Goal: Task Accomplishment & Management: Manage account settings

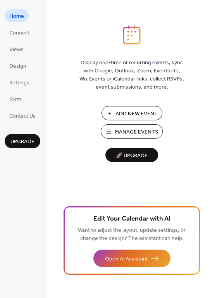
click at [109, 219] on span "Edit Your Calendar with AI" at bounding box center [131, 219] width 77 height 11
drag, startPoint x: 215, startPoint y: 156, endPoint x: 214, endPoint y: 174, distance: 17.9
click at [214, 174] on div "Display one-time or recurring events, sync with Google, Outlook, Zoom, Eventbri…" at bounding box center [132, 161] width 171 height 273
drag, startPoint x: 215, startPoint y: 163, endPoint x: 215, endPoint y: 177, distance: 14.0
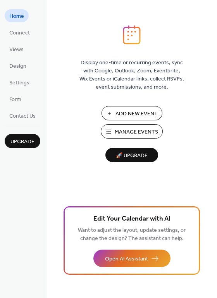
click at [215, 177] on div "Display one-time or recurring events, sync with Google, Outlook, Zoom, Eventbri…" at bounding box center [132, 161] width 171 height 273
click at [142, 115] on span "Add New Event" at bounding box center [136, 114] width 42 height 8
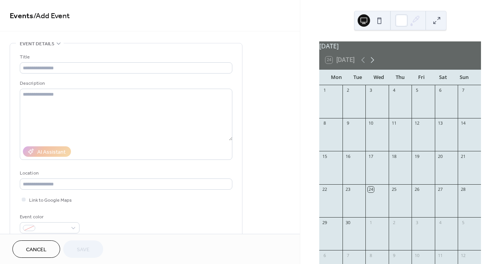
click at [371, 64] on icon at bounding box center [371, 59] width 9 height 9
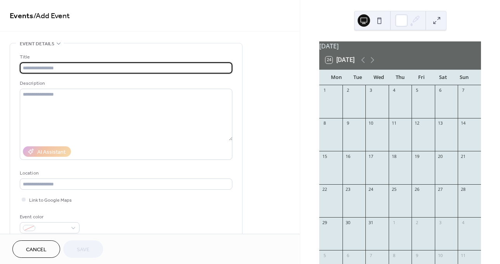
click at [51, 68] on input "text" at bounding box center [126, 67] width 212 height 11
type input "**********"
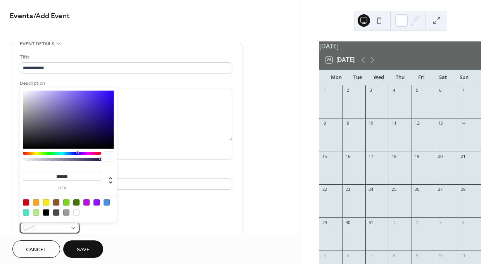
click at [74, 228] on div at bounding box center [50, 227] width 60 height 11
click at [47, 211] on div at bounding box center [46, 213] width 6 height 6
type input "*******"
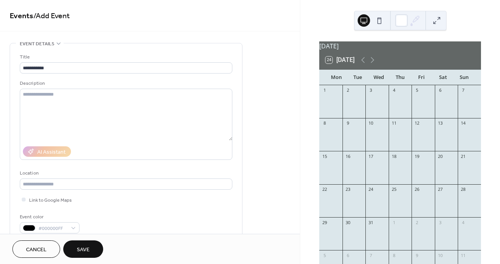
click at [337, 201] on div at bounding box center [330, 205] width 23 height 20
click at [334, 195] on div "22" at bounding box center [330, 189] width 23 height 10
click at [336, 204] on div at bounding box center [330, 205] width 23 height 20
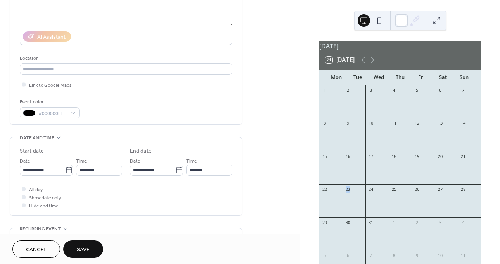
scroll to position [117, 0]
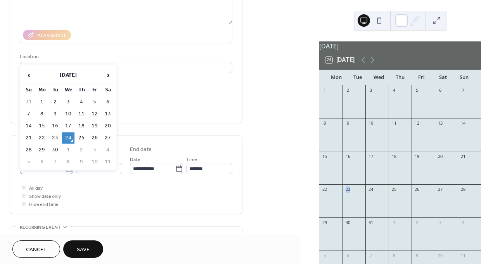
click at [65, 168] on icon at bounding box center [69, 169] width 8 height 8
click at [65, 168] on input "**********" at bounding box center [42, 168] width 45 height 11
click at [107, 76] on span "›" at bounding box center [108, 75] width 12 height 16
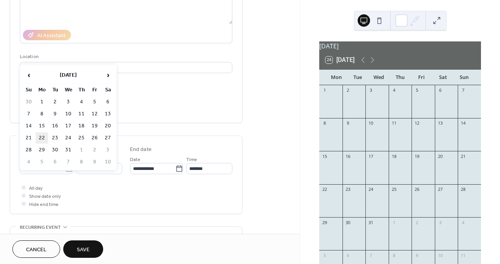
click at [43, 135] on td "22" at bounding box center [42, 138] width 12 height 11
type input "**********"
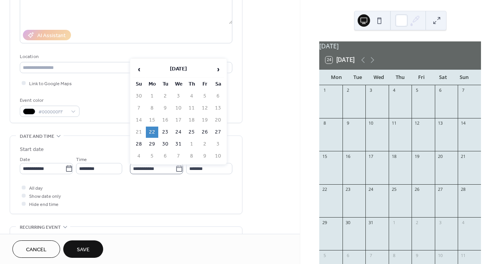
click at [178, 170] on icon at bounding box center [179, 169] width 8 height 8
click at [175, 170] on input "**********" at bounding box center [152, 168] width 45 height 11
click at [140, 143] on td "28" at bounding box center [139, 144] width 12 height 11
type input "**********"
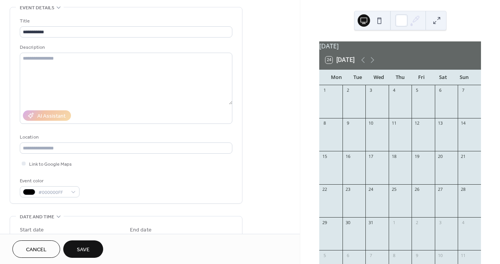
scroll to position [36, 0]
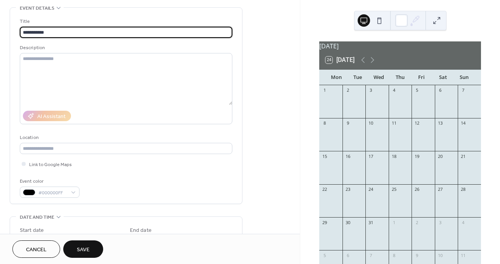
click at [76, 34] on input "**********" at bounding box center [126, 32] width 212 height 11
type input "**********"
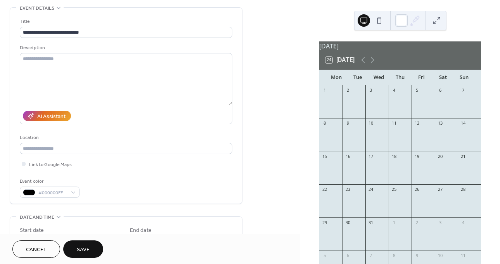
click at [82, 248] on span "Save" at bounding box center [83, 250] width 13 height 8
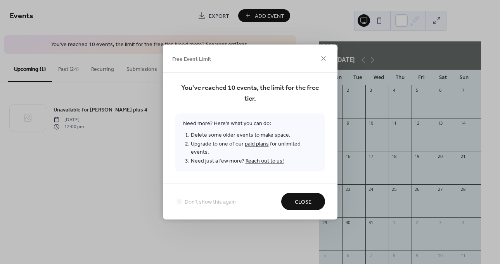
click at [307, 198] on span "Close" at bounding box center [303, 202] width 17 height 8
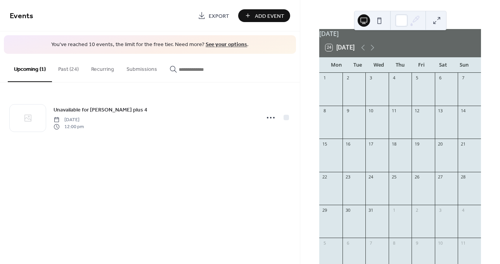
scroll to position [10, 0]
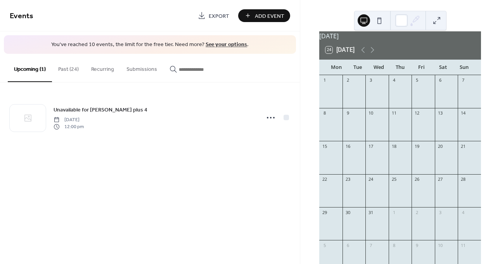
click at [72, 68] on button "Past (24)" at bounding box center [68, 68] width 33 height 28
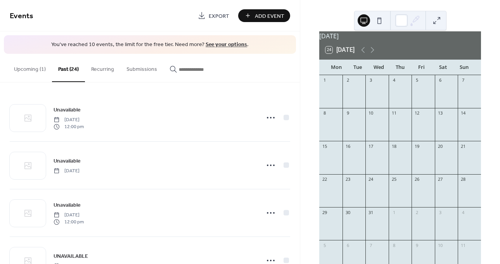
click at [221, 43] on link "See your options" at bounding box center [225, 45] width 41 height 10
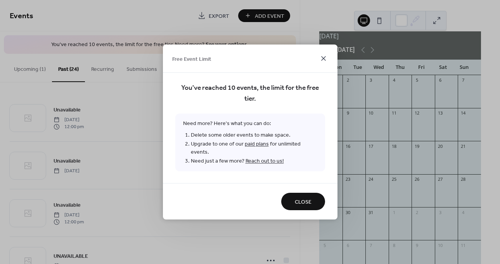
click at [323, 59] on icon at bounding box center [323, 58] width 9 height 9
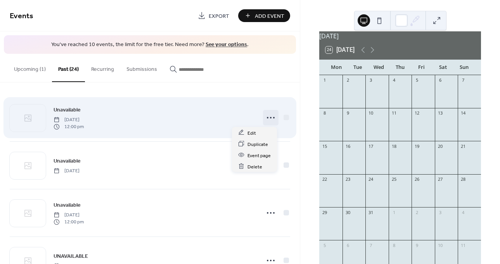
click at [267, 115] on icon at bounding box center [270, 118] width 12 height 12
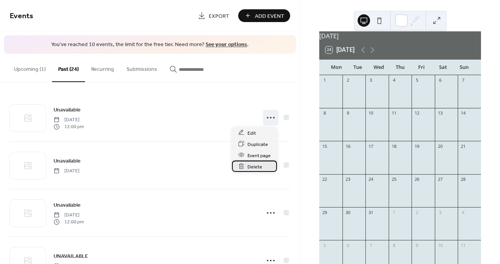
click at [252, 164] on span "Delete" at bounding box center [254, 167] width 15 height 8
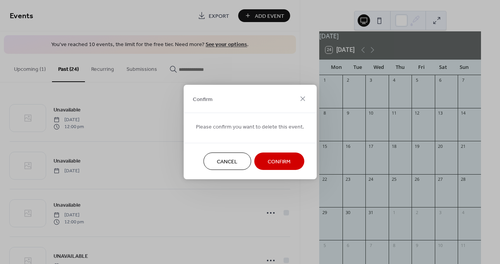
click at [271, 159] on span "Confirm" at bounding box center [278, 162] width 23 height 8
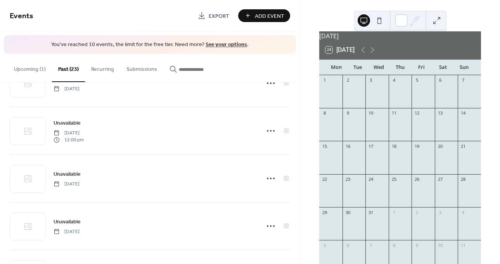
scroll to position [133, 0]
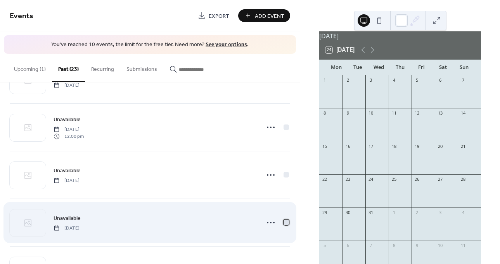
click at [283, 220] on div at bounding box center [285, 222] width 5 height 5
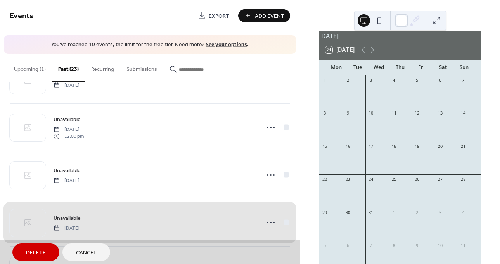
click at [36, 252] on span "Delete" at bounding box center [36, 253] width 20 height 8
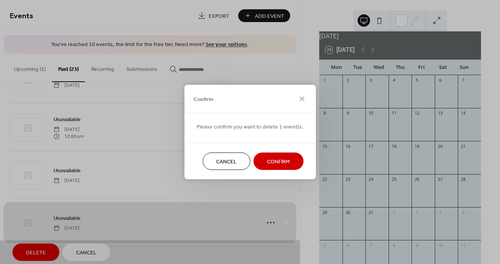
click at [267, 162] on span "Confirm" at bounding box center [278, 162] width 23 height 8
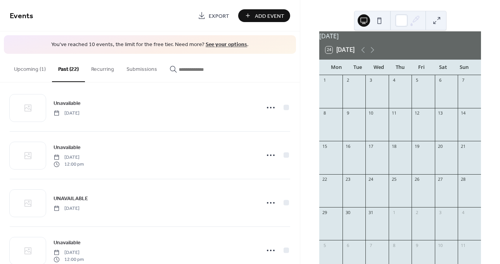
scroll to position [0, 0]
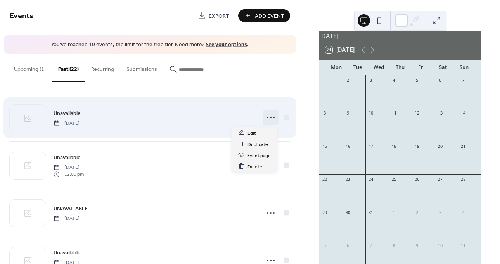
click at [267, 119] on icon at bounding box center [270, 118] width 12 height 12
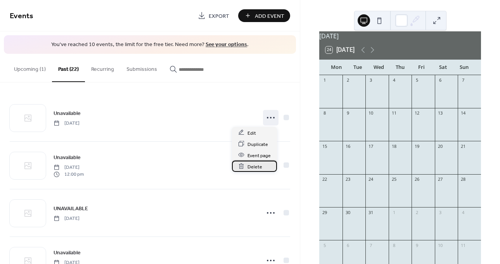
click at [254, 165] on span "Delete" at bounding box center [254, 167] width 15 height 8
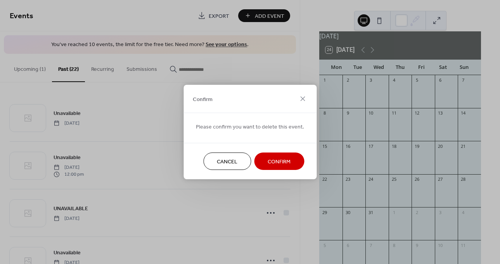
click at [272, 160] on span "Confirm" at bounding box center [278, 162] width 23 height 8
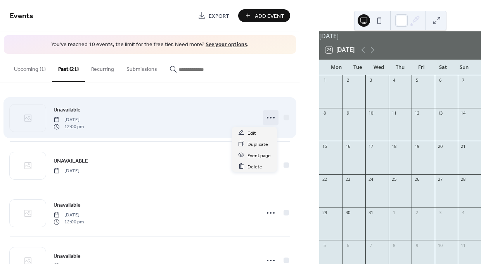
click at [266, 117] on icon at bounding box center [270, 118] width 12 height 12
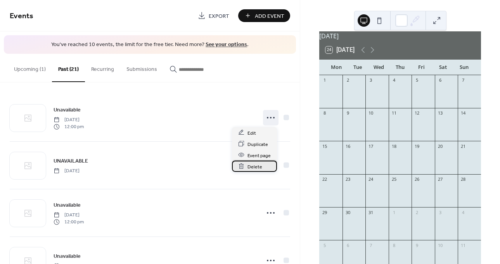
click at [257, 165] on span "Delete" at bounding box center [254, 167] width 15 height 8
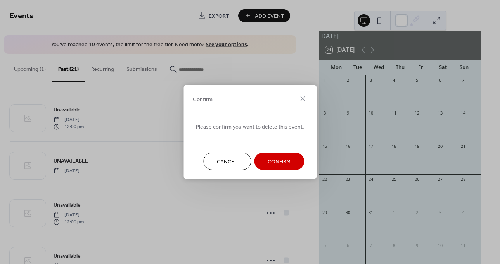
click at [257, 165] on button "Confirm" at bounding box center [279, 161] width 50 height 17
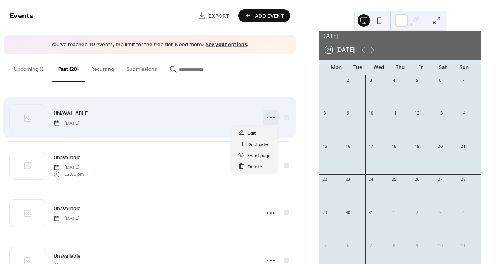
click at [268, 115] on icon at bounding box center [270, 118] width 12 height 12
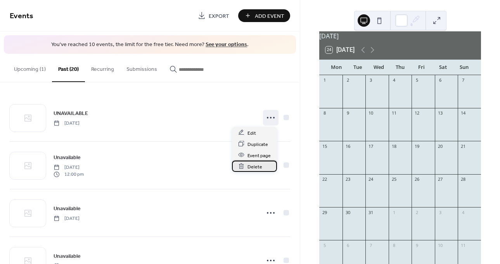
click at [257, 162] on div "Delete" at bounding box center [254, 166] width 45 height 11
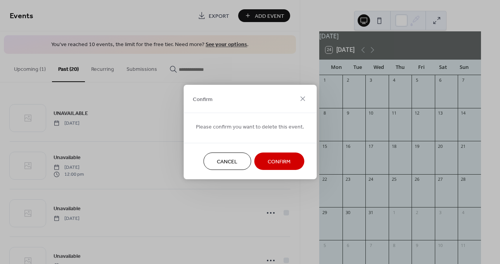
click at [271, 161] on span "Confirm" at bounding box center [278, 162] width 23 height 8
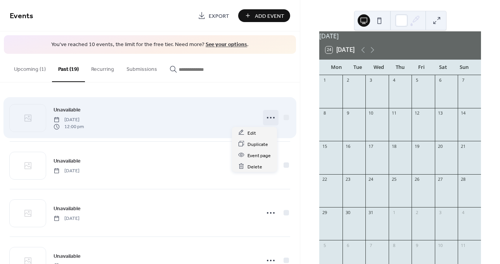
click at [264, 122] on icon at bounding box center [270, 118] width 12 height 12
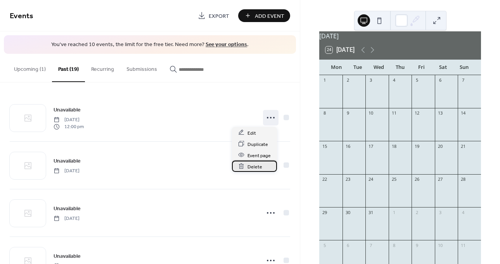
click at [256, 165] on span "Delete" at bounding box center [254, 167] width 15 height 8
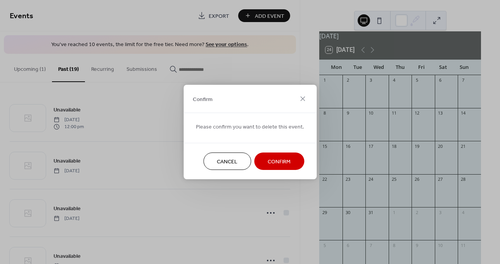
click at [273, 156] on button "Confirm" at bounding box center [279, 161] width 50 height 17
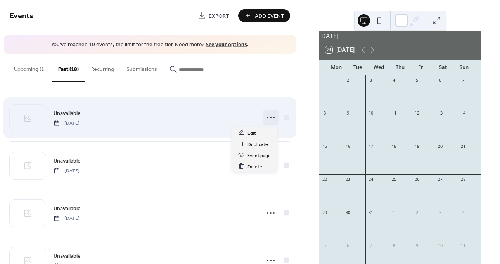
click at [267, 117] on icon at bounding box center [270, 118] width 12 height 12
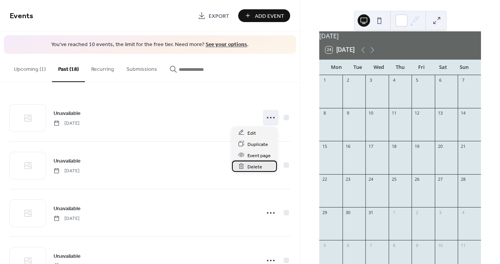
click at [253, 165] on span "Delete" at bounding box center [254, 167] width 15 height 8
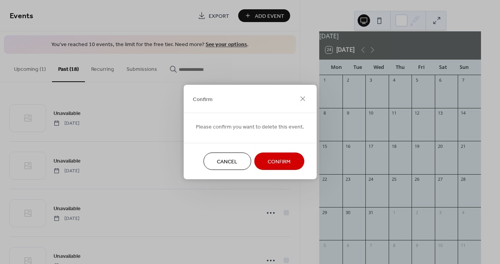
click at [254, 165] on button "Confirm" at bounding box center [279, 161] width 50 height 17
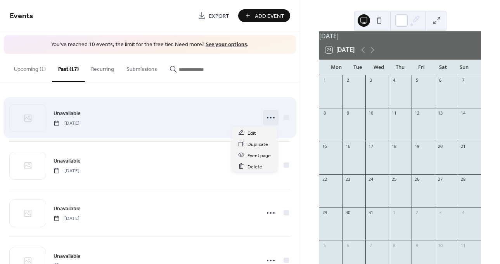
click at [267, 116] on icon at bounding box center [270, 118] width 12 height 12
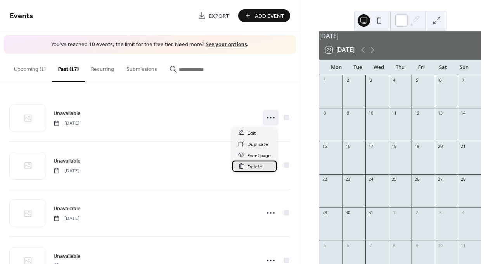
click at [255, 166] on span "Delete" at bounding box center [254, 167] width 15 height 8
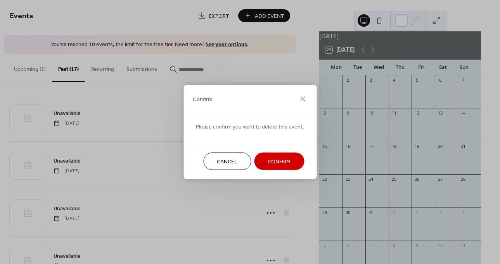
click at [271, 160] on span "Confirm" at bounding box center [278, 162] width 23 height 8
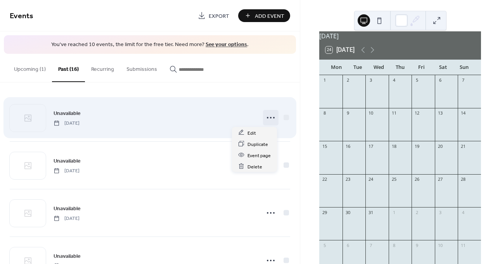
click at [272, 119] on icon at bounding box center [270, 118] width 12 height 12
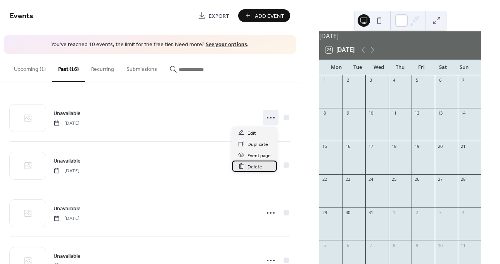
click at [258, 166] on span "Delete" at bounding box center [254, 167] width 15 height 8
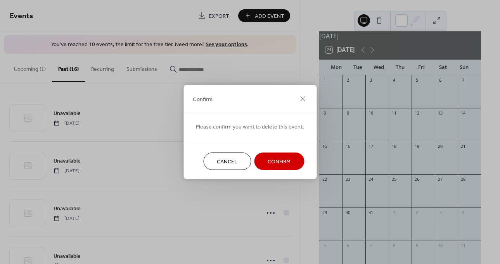
click at [258, 166] on button "Confirm" at bounding box center [279, 161] width 50 height 17
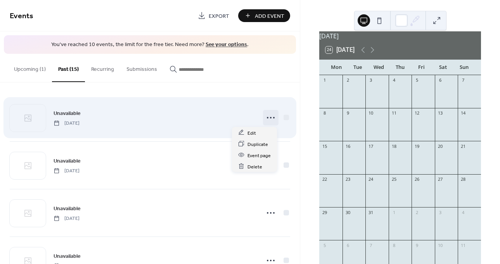
click at [268, 115] on icon at bounding box center [270, 118] width 12 height 12
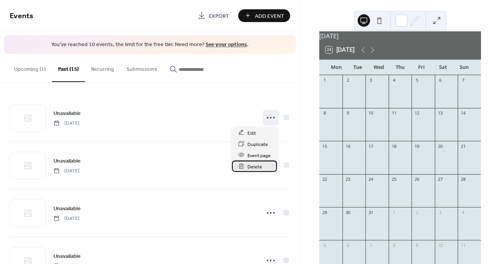
click at [259, 168] on span "Delete" at bounding box center [254, 167] width 15 height 8
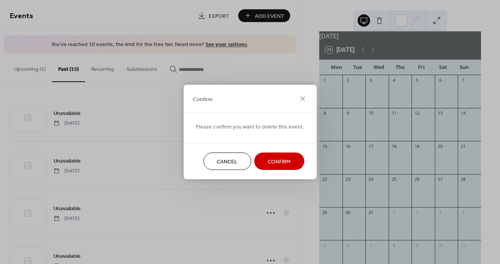
click at [267, 163] on span "Confirm" at bounding box center [278, 162] width 23 height 8
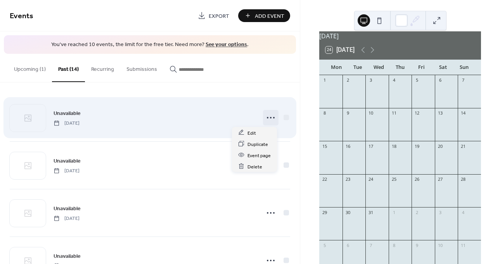
click at [265, 121] on icon at bounding box center [270, 118] width 12 height 12
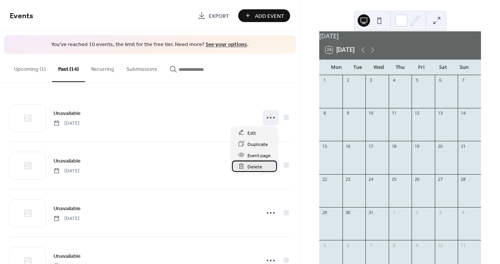
click at [256, 164] on span "Delete" at bounding box center [254, 167] width 15 height 8
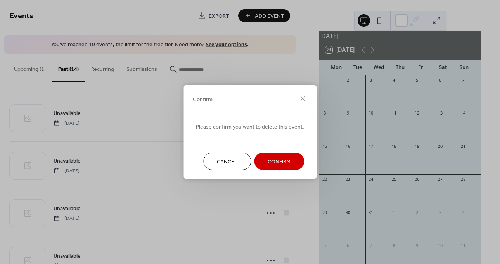
click at [256, 164] on button "Confirm" at bounding box center [279, 161] width 50 height 17
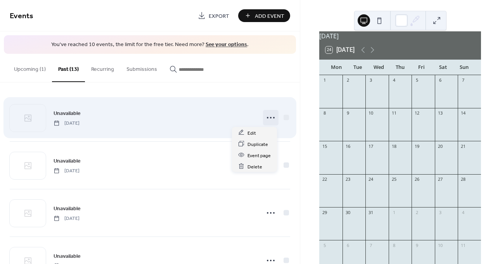
click at [263, 122] on div at bounding box center [271, 118] width 16 height 16
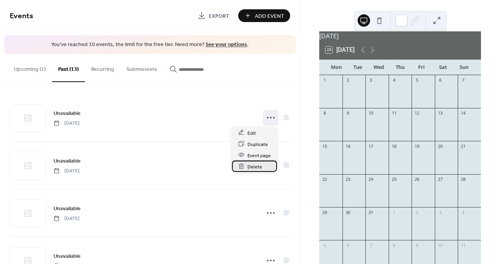
click at [255, 167] on span "Delete" at bounding box center [254, 167] width 15 height 8
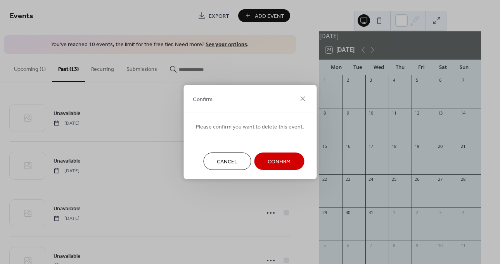
click at [267, 162] on span "Confirm" at bounding box center [278, 162] width 23 height 8
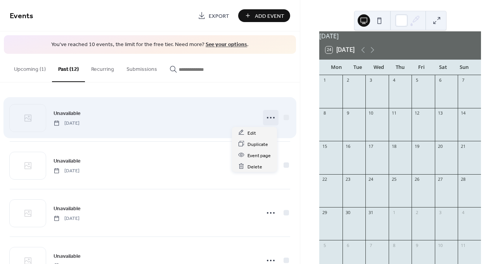
click at [264, 122] on icon at bounding box center [270, 118] width 12 height 12
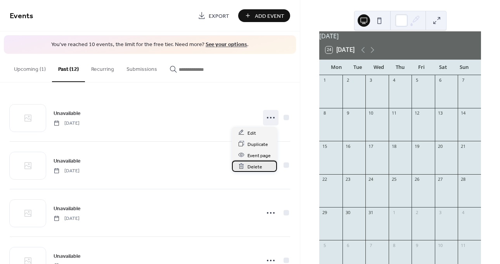
click at [255, 165] on span "Delete" at bounding box center [254, 167] width 15 height 8
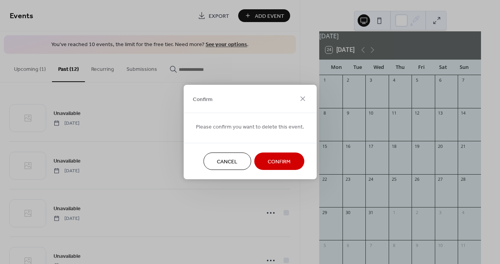
click at [274, 158] on span "Confirm" at bounding box center [278, 162] width 23 height 8
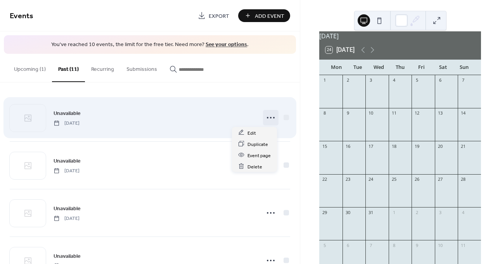
click at [269, 118] on icon at bounding box center [270, 118] width 12 height 12
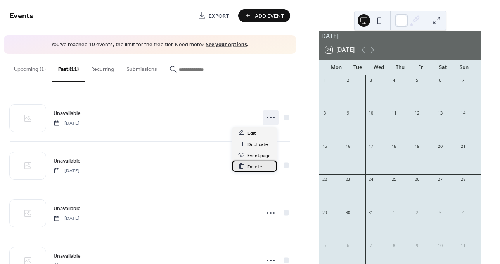
click at [255, 165] on span "Delete" at bounding box center [254, 167] width 15 height 8
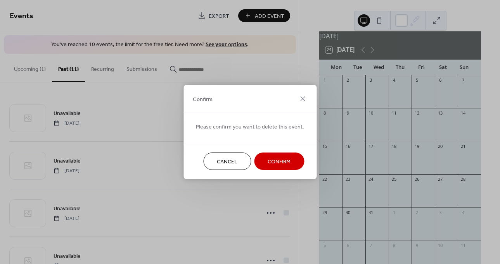
click at [271, 161] on span "Confirm" at bounding box center [278, 162] width 23 height 8
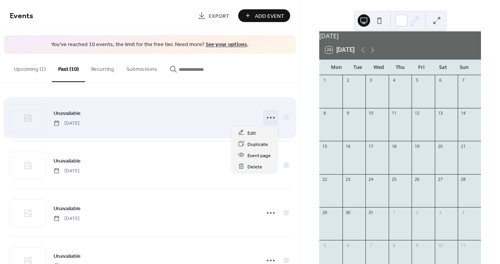
click at [270, 117] on circle at bounding box center [271, 118] width 2 height 2
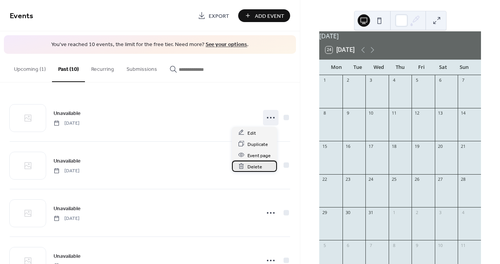
click at [266, 164] on div "Delete" at bounding box center [254, 166] width 45 height 11
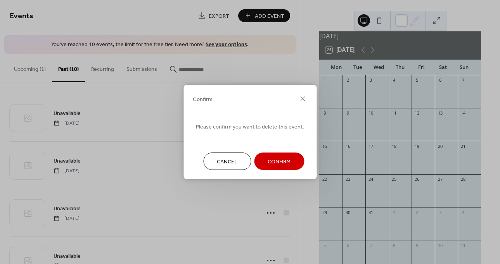
click at [267, 164] on span "Confirm" at bounding box center [278, 162] width 23 height 8
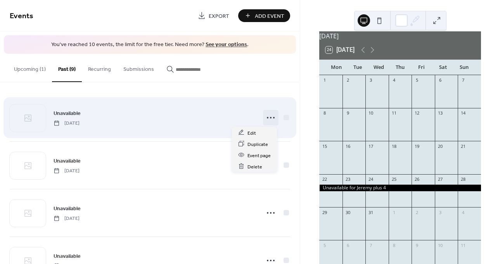
click at [265, 119] on icon at bounding box center [270, 118] width 12 height 12
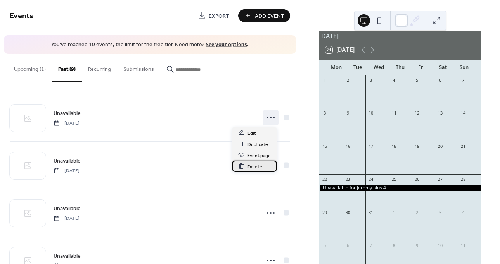
click at [255, 165] on span "Delete" at bounding box center [254, 167] width 15 height 8
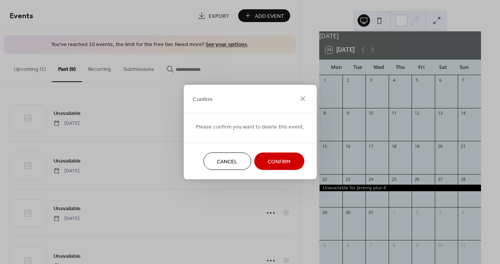
click at [255, 165] on button "Confirm" at bounding box center [279, 161] width 50 height 17
click at [255, 165] on div "Cancel Confirm" at bounding box center [249, 161] width 133 height 36
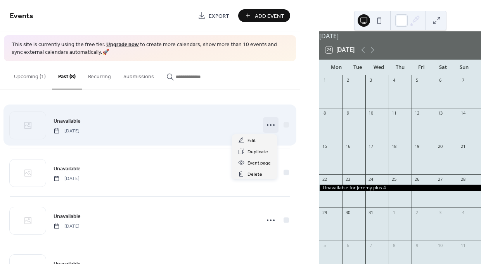
click at [264, 122] on icon at bounding box center [270, 125] width 12 height 12
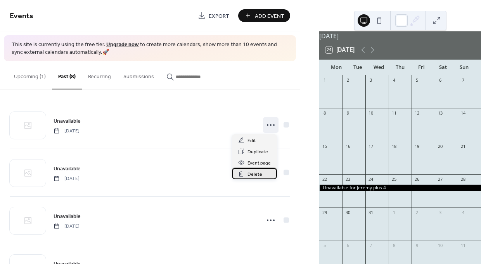
click at [250, 176] on span "Delete" at bounding box center [254, 175] width 15 height 8
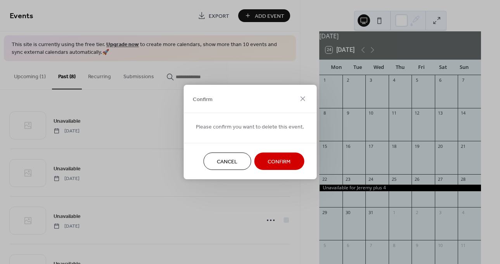
click at [272, 162] on span "Confirm" at bounding box center [278, 162] width 23 height 8
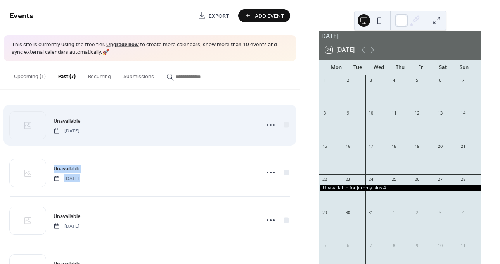
drag, startPoint x: 272, startPoint y: 162, endPoint x: 277, endPoint y: 120, distance: 42.1
click at [277, 120] on div "Unavailable Monday, July 22, 2024 Unavailable Sunday, July 21, 2024 Unavailable…" at bounding box center [150, 268] width 280 height 333
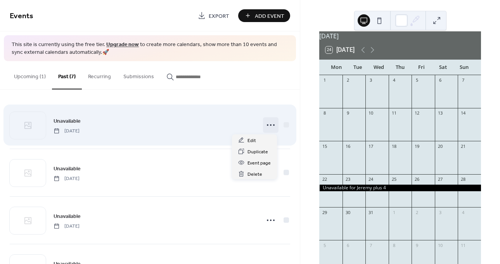
click at [270, 124] on icon at bounding box center [270, 125] width 12 height 12
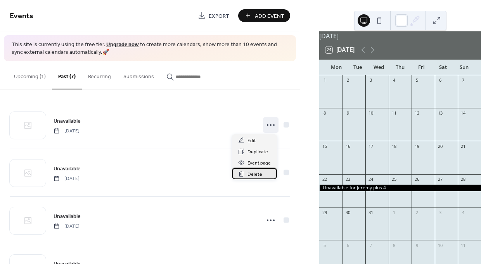
click at [255, 174] on span "Delete" at bounding box center [254, 175] width 15 height 8
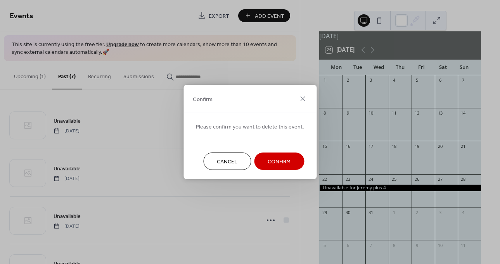
click at [267, 164] on span "Confirm" at bounding box center [278, 162] width 23 height 8
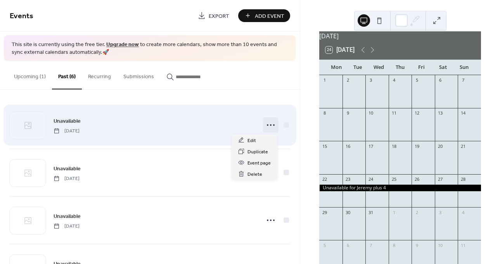
click at [265, 127] on icon at bounding box center [270, 125] width 12 height 12
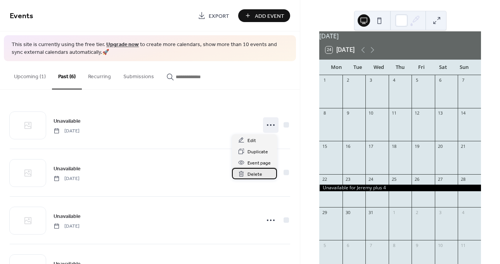
click at [259, 170] on div "Delete" at bounding box center [254, 173] width 45 height 11
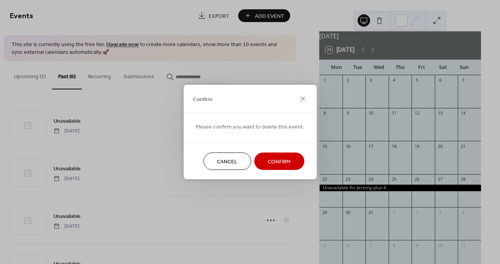
click at [269, 162] on span "Confirm" at bounding box center [278, 162] width 23 height 8
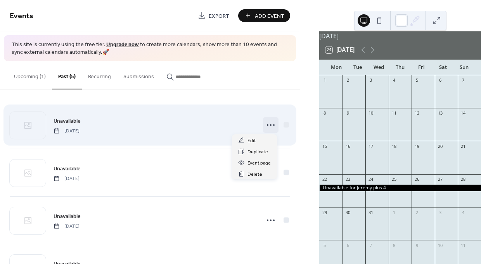
click at [263, 122] on div at bounding box center [271, 125] width 16 height 16
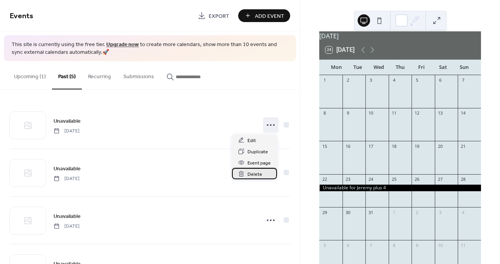
click at [252, 168] on div "Delete" at bounding box center [254, 173] width 45 height 11
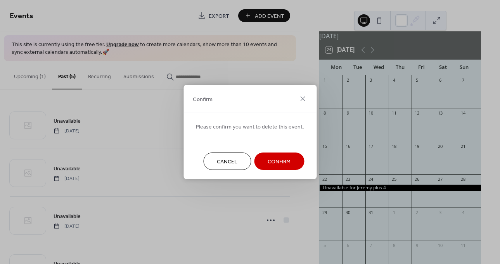
click at [267, 158] on span "Confirm" at bounding box center [278, 162] width 23 height 8
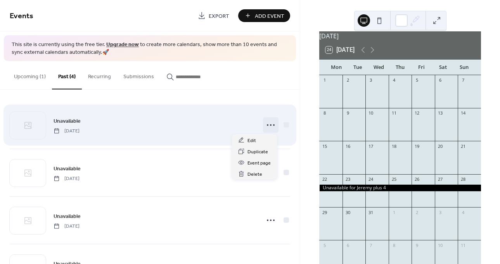
click at [266, 122] on icon at bounding box center [270, 125] width 12 height 12
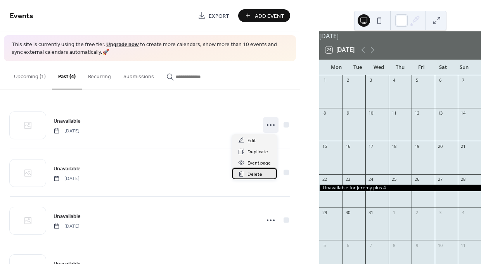
click at [259, 173] on span "Delete" at bounding box center [254, 175] width 15 height 8
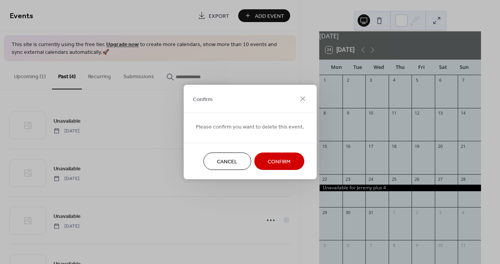
click at [259, 173] on div "Cancel Confirm" at bounding box center [249, 161] width 133 height 36
click at [262, 161] on button "Confirm" at bounding box center [279, 161] width 50 height 17
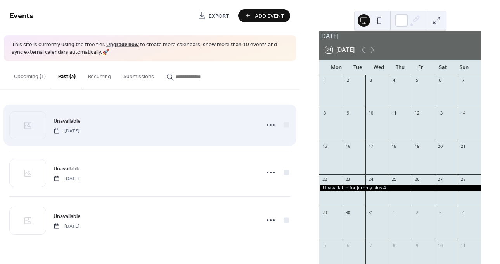
click at [265, 137] on div "Unavailable Friday, March 29, 2024" at bounding box center [150, 125] width 280 height 47
click at [270, 127] on icon at bounding box center [270, 125] width 12 height 12
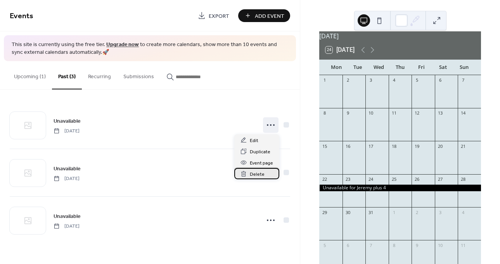
click at [259, 177] on span "Delete" at bounding box center [257, 175] width 15 height 8
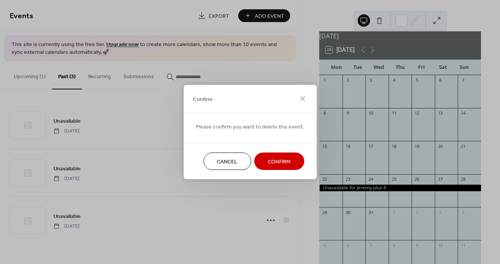
click at [271, 161] on span "Confirm" at bounding box center [278, 162] width 23 height 8
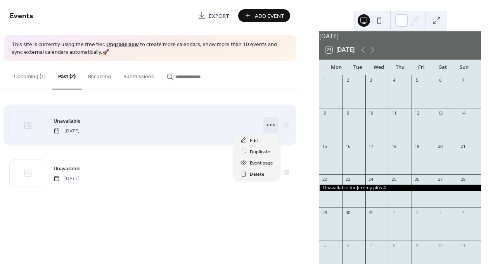
click at [271, 123] on icon at bounding box center [270, 125] width 12 height 12
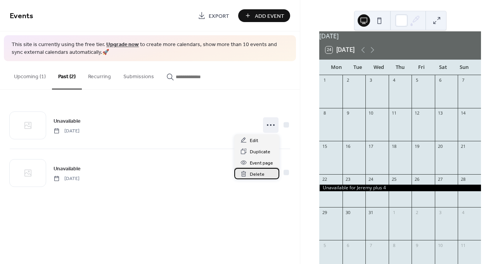
click at [257, 176] on span "Delete" at bounding box center [257, 175] width 15 height 8
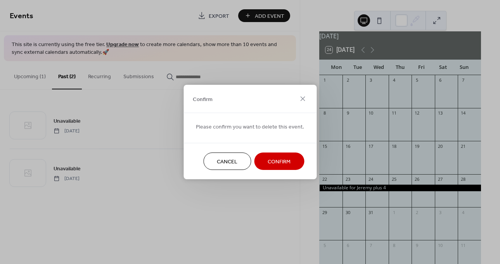
click at [267, 164] on span "Confirm" at bounding box center [278, 162] width 23 height 8
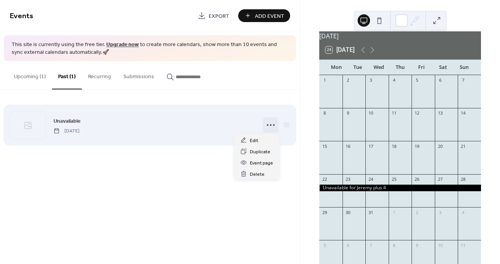
click at [271, 129] on icon at bounding box center [270, 125] width 12 height 12
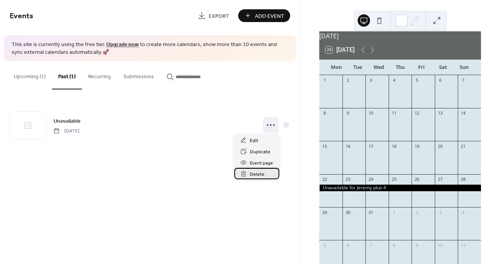
click at [260, 172] on span "Delete" at bounding box center [257, 175] width 15 height 8
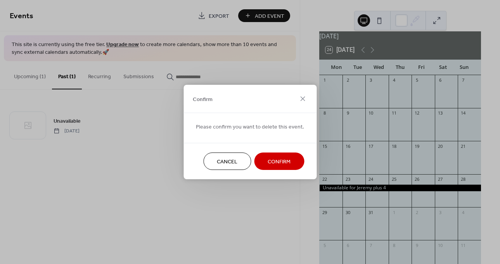
click at [268, 160] on span "Confirm" at bounding box center [278, 162] width 23 height 8
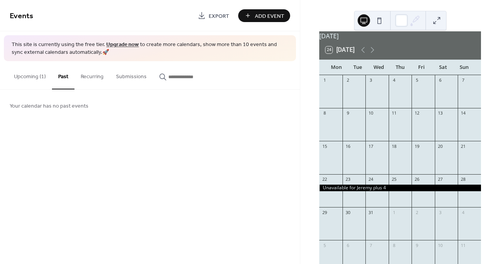
click at [260, 17] on span "Add Event" at bounding box center [269, 16] width 29 height 8
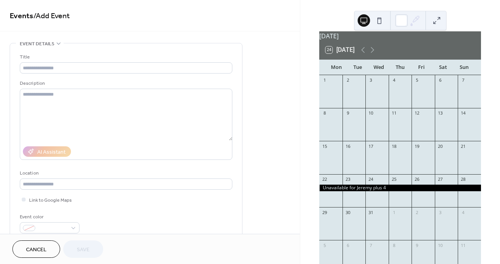
click at [331, 218] on div "29" at bounding box center [330, 212] width 23 height 10
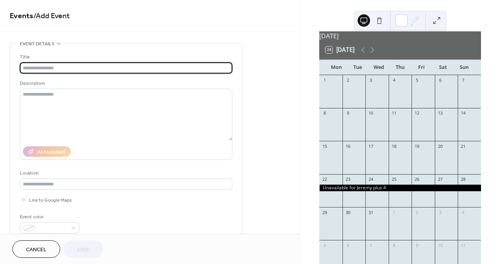
click at [76, 65] on input "text" at bounding box center [126, 67] width 212 height 11
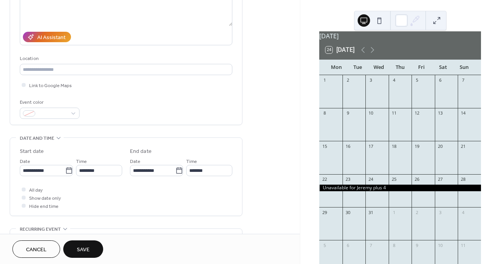
scroll to position [115, 0]
type input "**********"
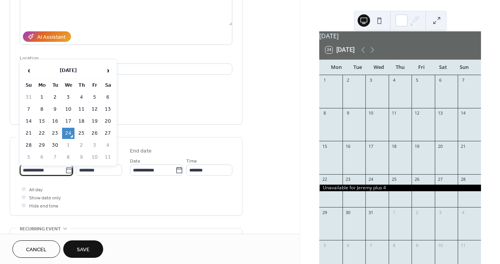
click at [58, 167] on input "**********" at bounding box center [42, 170] width 45 height 11
click at [107, 69] on span "›" at bounding box center [108, 71] width 12 height 16
click at [28, 144] on td "28" at bounding box center [28, 145] width 12 height 11
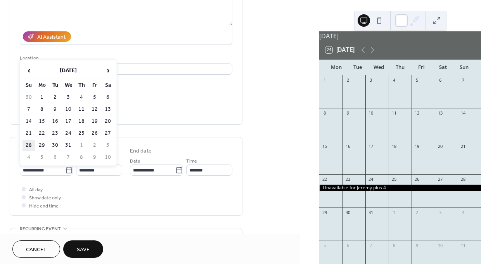
type input "**********"
click at [65, 171] on icon at bounding box center [69, 171] width 8 height 8
click at [64, 171] on input "**********" at bounding box center [42, 170] width 45 height 11
click at [43, 143] on td "29" at bounding box center [42, 145] width 12 height 11
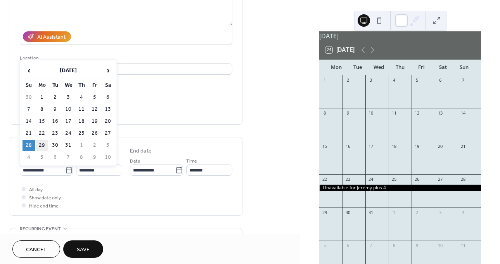
type input "**********"
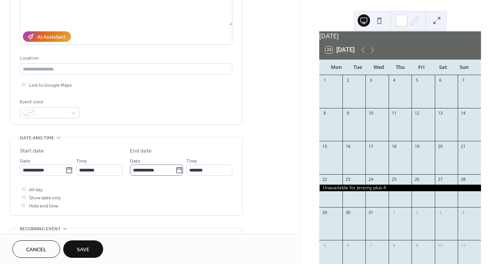
click at [176, 170] on icon at bounding box center [179, 171] width 8 height 8
click at [175, 170] on input "**********" at bounding box center [152, 170] width 45 height 11
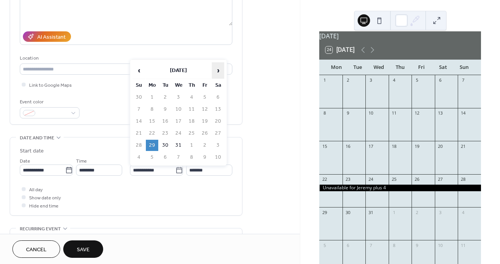
click at [218, 69] on span "›" at bounding box center [218, 71] width 12 height 16
click at [219, 95] on td "3" at bounding box center [218, 97] width 12 height 11
type input "**********"
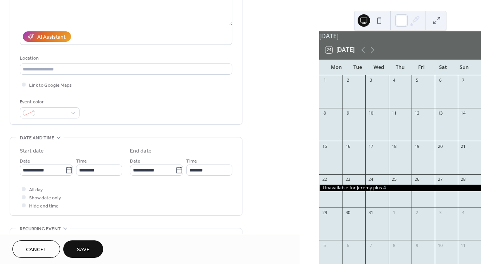
click at [81, 248] on span "Save" at bounding box center [83, 250] width 13 height 8
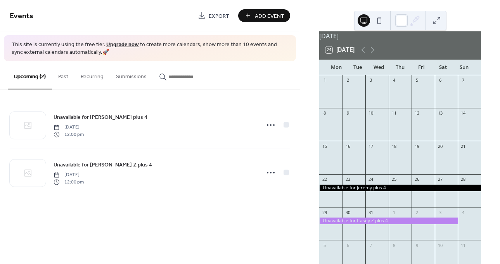
click at [260, 9] on button "Add Event" at bounding box center [264, 15] width 52 height 13
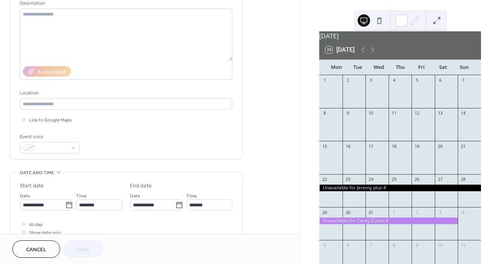
scroll to position [81, 0]
click at [62, 205] on input "**********" at bounding box center [42, 203] width 45 height 11
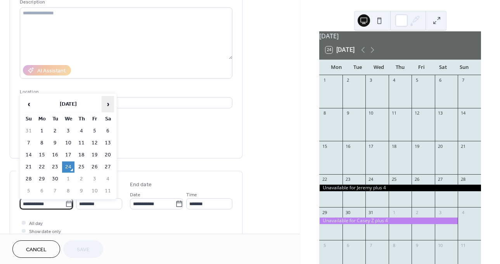
click at [106, 103] on span "›" at bounding box center [108, 105] width 12 height 16
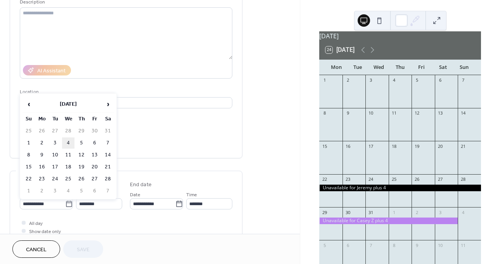
click at [67, 143] on td "4" at bounding box center [68, 143] width 12 height 11
type input "**********"
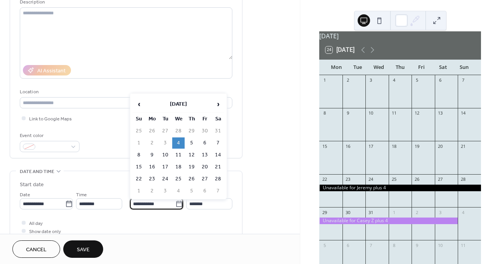
click at [162, 205] on input "**********" at bounding box center [152, 203] width 45 height 11
click at [165, 153] on td "10" at bounding box center [165, 155] width 12 height 11
type input "**********"
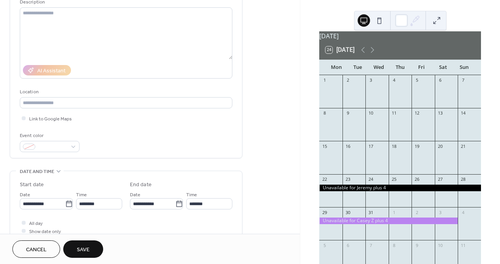
click at [297, 23] on div "**********" at bounding box center [150, 199] width 300 height 474
click at [296, 24] on div "**********" at bounding box center [150, 199] width 300 height 474
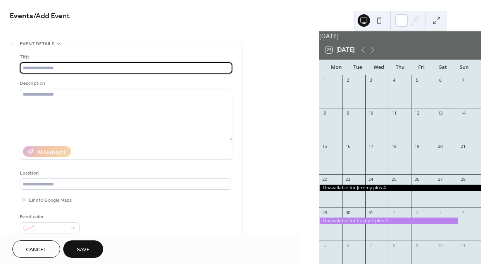
click at [60, 63] on input "text" at bounding box center [126, 67] width 212 height 11
type input "**********"
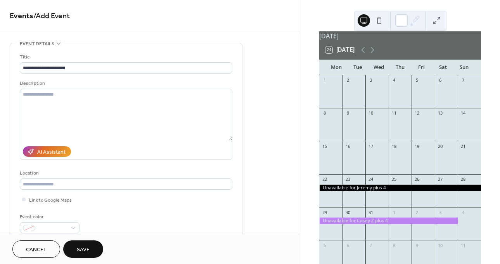
click at [81, 246] on span "Save" at bounding box center [83, 250] width 13 height 8
